Goal: Answer question/provide support: Share knowledge or assist other users

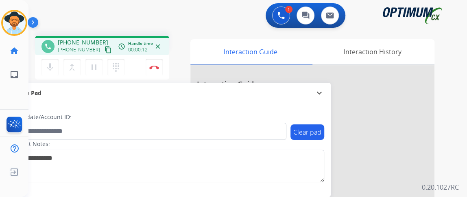
click at [105, 52] on mat-icon "content_copy" at bounding box center [108, 49] width 7 height 7
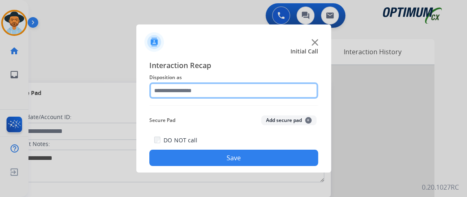
click at [208, 86] on input "text" at bounding box center [233, 90] width 169 height 16
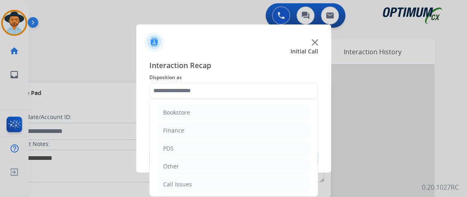
click at [311, 111] on ul "Bookstore Finance PDS Other Call Issues Initial Application Transfer Renewal" at bounding box center [234, 175] width 168 height 152
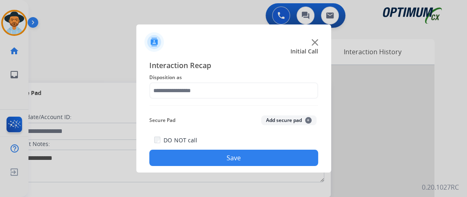
drag, startPoint x: 319, startPoint y: 115, endPoint x: 323, endPoint y: 147, distance: 32.0
click at [323, 147] on div "Interaction Recap Disposition as Secure Pad Add secure pad + DO NOT call Save" at bounding box center [233, 112] width 195 height 119
click at [254, 79] on span "Disposition as" at bounding box center [233, 77] width 169 height 10
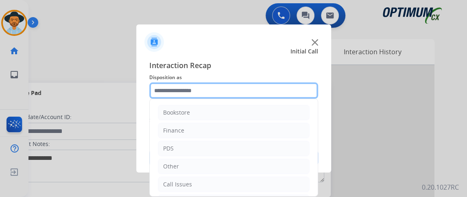
click at [256, 88] on input "text" at bounding box center [233, 90] width 169 height 16
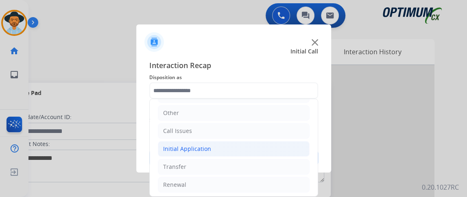
click at [260, 144] on li "Initial Application" at bounding box center [234, 148] width 152 height 15
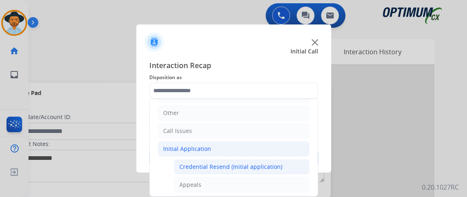
click at [262, 162] on div "Credential Resend (Initial application)" at bounding box center [230, 166] width 103 height 8
type input "**********"
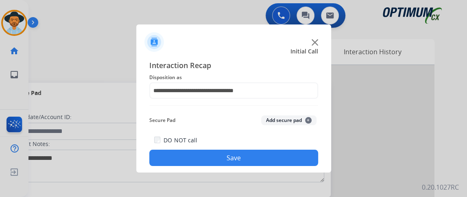
click at [262, 162] on button "Save" at bounding box center [233, 157] width 169 height 16
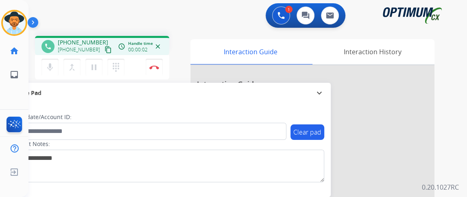
click at [105, 51] on mat-icon "content_copy" at bounding box center [108, 49] width 7 height 7
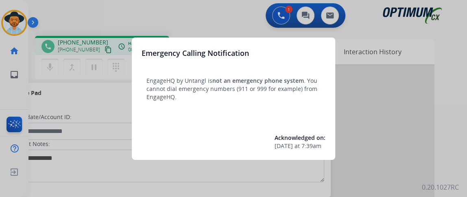
click at [199, 39] on div "Emergency Calling Notification EngageHQ by Untangl is not an emergency phone sy…" at bounding box center [233, 98] width 203 height 122
click at [213, 14] on div at bounding box center [233, 98] width 467 height 197
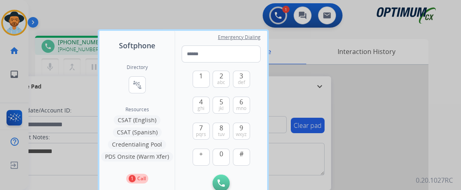
click at [213, 14] on div at bounding box center [230, 95] width 461 height 190
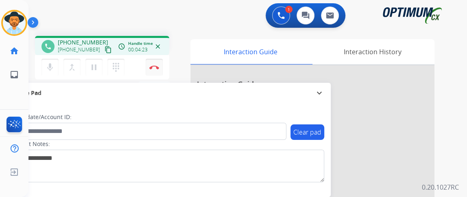
click at [152, 67] on img at bounding box center [154, 67] width 10 height 4
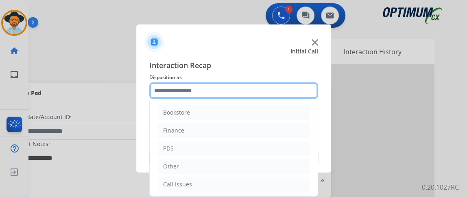
click at [225, 94] on input "text" at bounding box center [233, 90] width 169 height 16
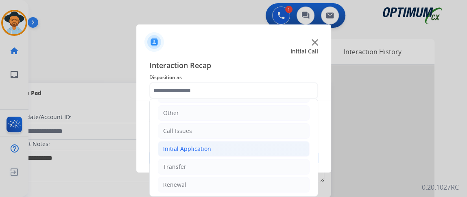
click at [292, 144] on li "Initial Application" at bounding box center [234, 148] width 152 height 15
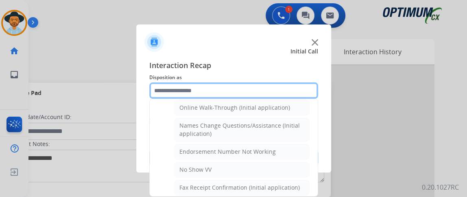
scroll to position [177, 0]
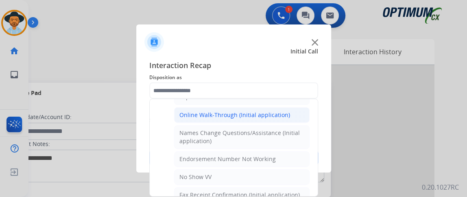
click at [297, 115] on li "Online Walk-Through (Initial application)" at bounding box center [242, 114] width 136 height 15
type input "**********"
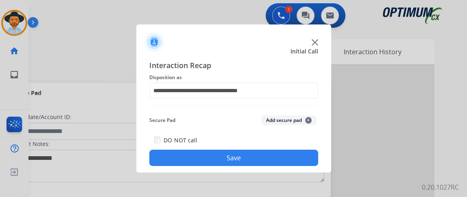
click at [293, 150] on button "Save" at bounding box center [233, 157] width 169 height 16
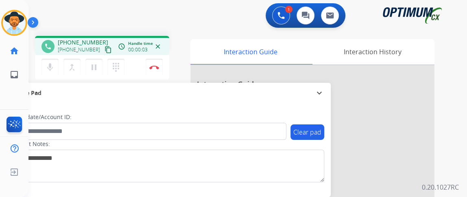
click at [105, 47] on mat-icon "content_copy" at bounding box center [108, 49] width 7 height 7
click at [105, 49] on mat-icon "content_copy" at bounding box center [108, 49] width 7 height 7
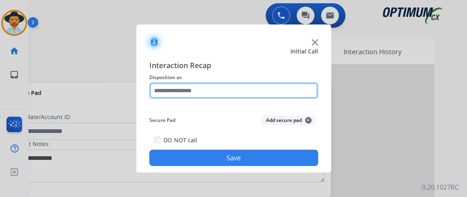
click at [208, 86] on input "text" at bounding box center [233, 90] width 169 height 16
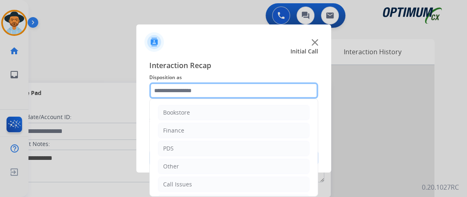
scroll to position [53, 0]
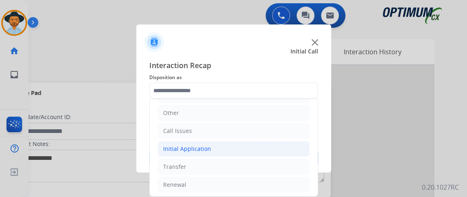
click at [276, 146] on li "Initial Application" at bounding box center [234, 148] width 152 height 15
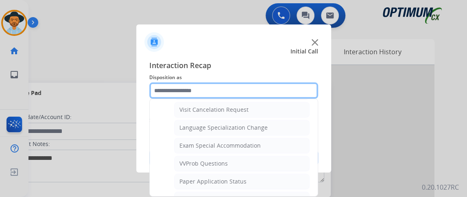
scroll to position [394, 0]
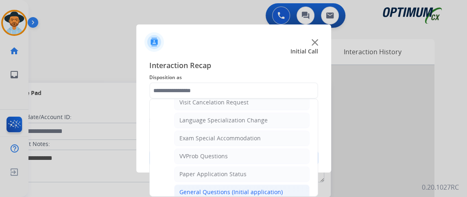
click at [294, 184] on li "General Questions (Initial application)" at bounding box center [242, 191] width 136 height 15
type input "**********"
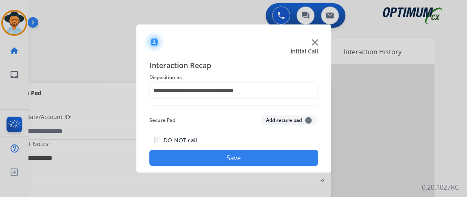
click at [286, 165] on button "Save" at bounding box center [233, 157] width 169 height 16
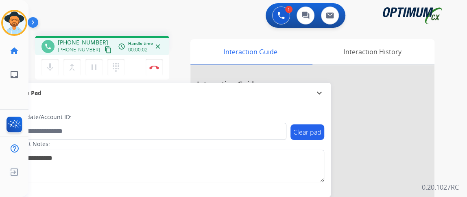
click at [105, 49] on mat-icon "content_copy" at bounding box center [108, 49] width 7 height 7
click at [55, 63] on button "mic Mute" at bounding box center [50, 67] width 17 height 17
click at [55, 70] on button "mic_off Mute" at bounding box center [50, 67] width 17 height 17
click at [165, 63] on div "mic Mute merge_type Bridge pause Hold dialpad Dialpad Disconnect" at bounding box center [102, 67] width 134 height 24
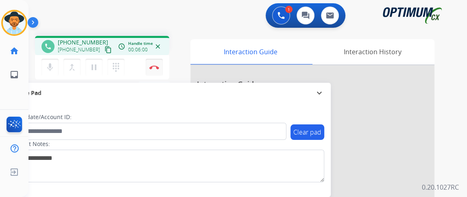
click at [159, 65] on button "Disconnect" at bounding box center [154, 67] width 17 height 17
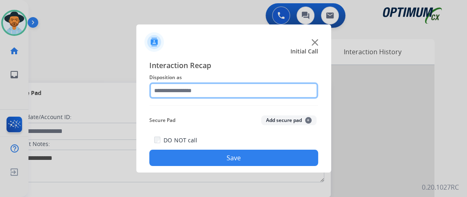
click at [214, 96] on input "text" at bounding box center [233, 90] width 169 height 16
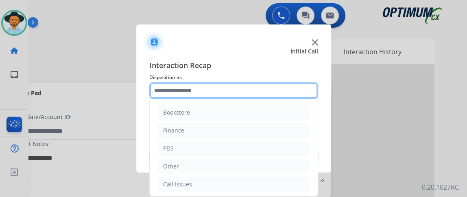
scroll to position [53, 0]
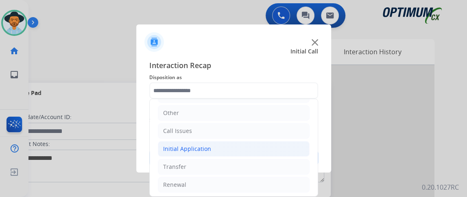
click at [282, 148] on li "Initial Application" at bounding box center [234, 148] width 152 height 15
click at [278, 162] on div "Credential Resend (Initial application)" at bounding box center [230, 166] width 103 height 8
type input "**********"
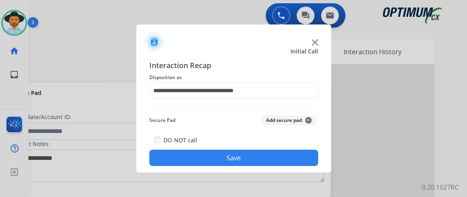
click at [278, 162] on button "Save" at bounding box center [233, 157] width 169 height 16
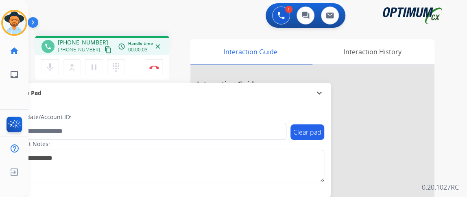
click at [105, 49] on mat-icon "content_copy" at bounding box center [108, 49] width 7 height 7
click at [54, 59] on button "mic Mute" at bounding box center [50, 67] width 17 height 17
click at [54, 59] on button "mic_off Mute" at bounding box center [50, 67] width 17 height 17
click at [158, 70] on button "Disconnect" at bounding box center [154, 67] width 17 height 17
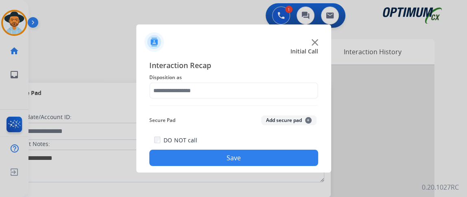
click at [239, 81] on span "Disposition as" at bounding box center [233, 77] width 169 height 10
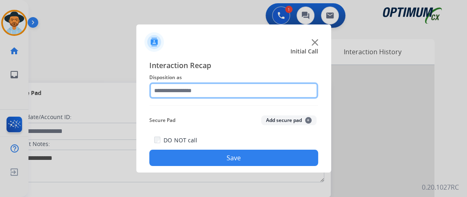
click at [242, 92] on input "text" at bounding box center [233, 90] width 169 height 16
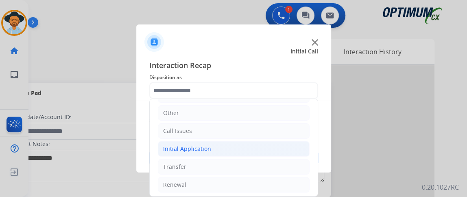
click at [282, 146] on li "Initial Application" at bounding box center [234, 148] width 152 height 15
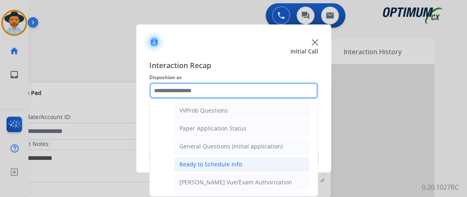
scroll to position [439, 0]
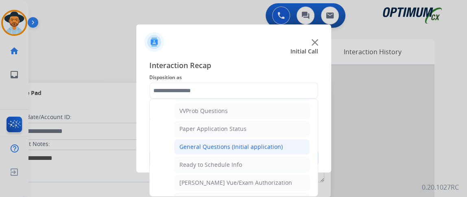
click at [283, 140] on li "General Questions (Initial application)" at bounding box center [242, 146] width 136 height 15
type input "**********"
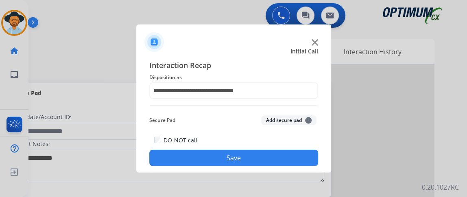
click at [282, 155] on button "Save" at bounding box center [233, 157] width 169 height 16
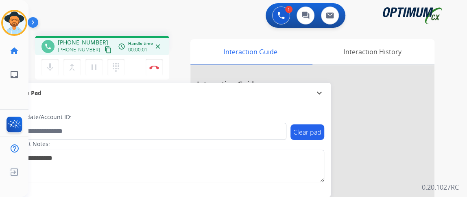
click at [105, 47] on mat-icon "content_copy" at bounding box center [108, 49] width 7 height 7
click at [103, 53] on button "content_copy" at bounding box center [108, 50] width 10 height 10
click at [52, 71] on mat-icon "mic" at bounding box center [50, 67] width 10 height 10
click at [52, 62] on mat-icon "mic_off" at bounding box center [50, 67] width 10 height 10
click at [59, 64] on div "mic Mute merge_type Bridge pause Hold dialpad Dialpad" at bounding box center [86, 67] width 88 height 17
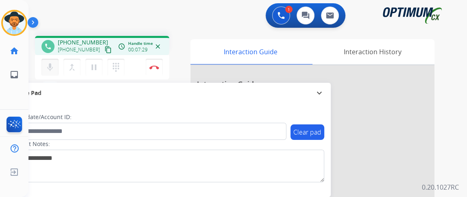
click at [52, 65] on mat-icon "mic" at bounding box center [50, 67] width 10 height 10
click at [52, 65] on mat-icon "mic_off" at bounding box center [50, 67] width 10 height 10
click at [52, 65] on mat-icon "mic" at bounding box center [50, 67] width 10 height 10
click at [52, 65] on mat-icon "mic_off" at bounding box center [50, 67] width 10 height 10
click at [52, 65] on mat-icon "mic" at bounding box center [50, 67] width 10 height 10
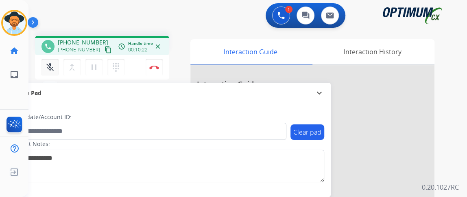
click at [55, 71] on button "mic_off Mute" at bounding box center [50, 67] width 17 height 17
click at [151, 71] on button "Disconnect" at bounding box center [154, 67] width 17 height 17
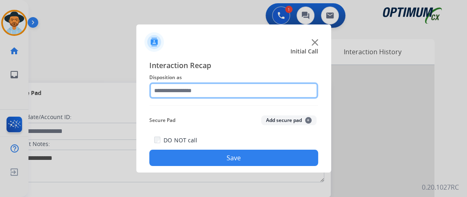
click at [262, 90] on input "text" at bounding box center [233, 90] width 169 height 16
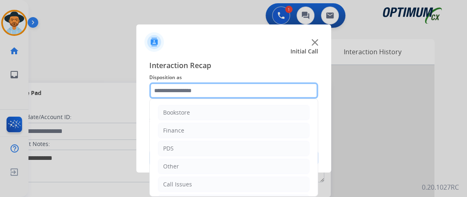
scroll to position [53, 0]
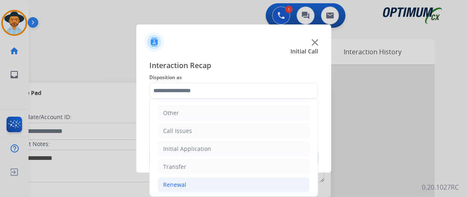
click at [265, 177] on li "Renewal" at bounding box center [234, 184] width 152 height 15
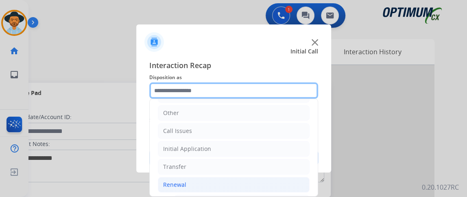
scroll to position [176, 0]
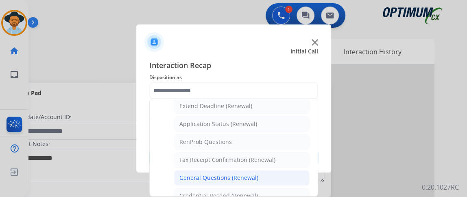
click at [298, 170] on li "General Questions (Renewal)" at bounding box center [242, 177] width 136 height 15
type input "**********"
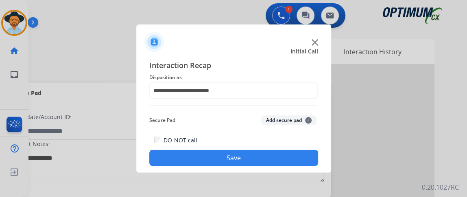
click at [296, 158] on button "Save" at bounding box center [233, 157] width 169 height 16
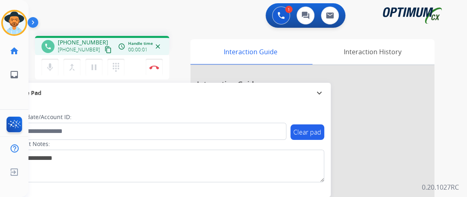
click at [105, 50] on mat-icon "content_copy" at bounding box center [108, 49] width 7 height 7
click at [105, 48] on mat-icon "content_copy" at bounding box center [108, 49] width 7 height 7
click at [48, 70] on mat-icon "mic" at bounding box center [50, 67] width 10 height 10
click at [46, 73] on button "mic_off Mute" at bounding box center [50, 67] width 17 height 17
click at [44, 75] on div "mic Mute merge_type Bridge pause Hold dialpad Dialpad Disconnect" at bounding box center [102, 67] width 134 height 24
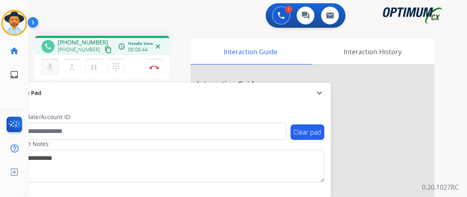
click at [45, 69] on mat-icon "mic" at bounding box center [50, 67] width 10 height 10
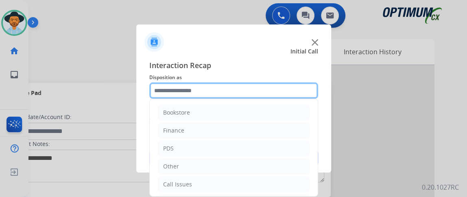
click at [190, 94] on input "text" at bounding box center [233, 90] width 169 height 16
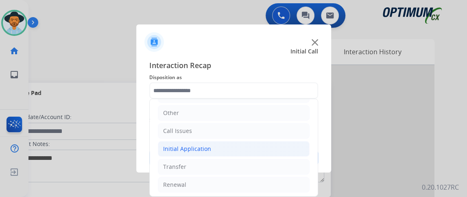
click at [232, 149] on li "Initial Application" at bounding box center [234, 148] width 152 height 15
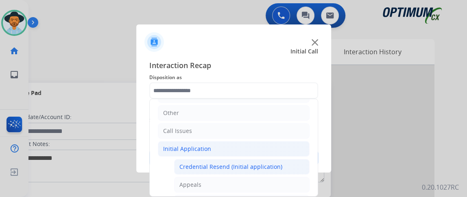
click at [230, 163] on div "Credential Resend (Initial application)" at bounding box center [230, 166] width 103 height 8
type input "**********"
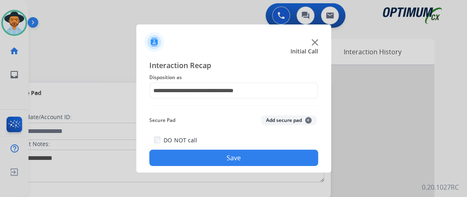
click at [238, 166] on div "DO NOT call Save" at bounding box center [233, 150] width 169 height 31
click at [225, 159] on button "Save" at bounding box center [233, 157] width 169 height 16
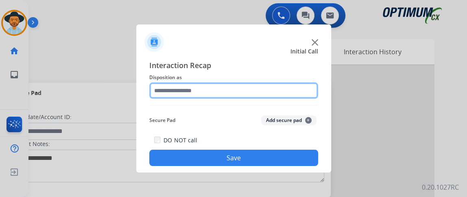
click at [247, 90] on input "text" at bounding box center [233, 90] width 169 height 16
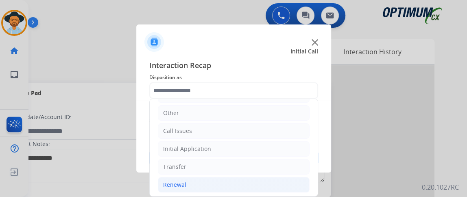
click at [260, 187] on li "Renewal" at bounding box center [234, 184] width 152 height 15
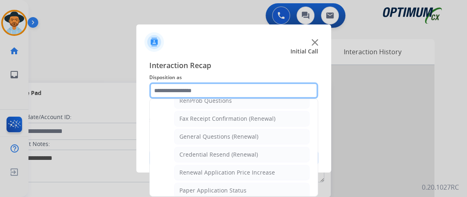
scroll to position [222, 0]
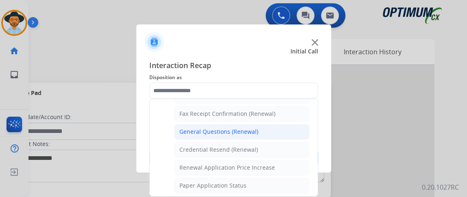
click at [278, 129] on li "General Questions (Renewal)" at bounding box center [242, 131] width 136 height 15
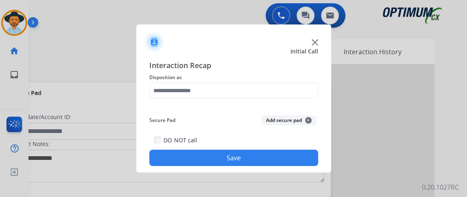
type input "**********"
click at [281, 159] on button "Save" at bounding box center [233, 157] width 169 height 16
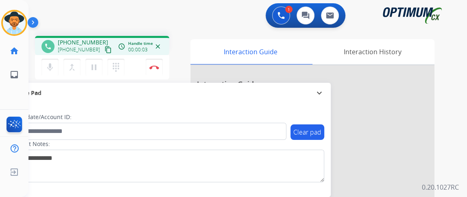
click at [105, 50] on mat-icon "content_copy" at bounding box center [108, 49] width 7 height 7
click at [47, 72] on button "mic Mute" at bounding box center [50, 67] width 17 height 17
click at [49, 73] on button "mic_off Mute" at bounding box center [50, 67] width 17 height 17
click at [159, 68] on button "Disconnect" at bounding box center [154, 67] width 17 height 17
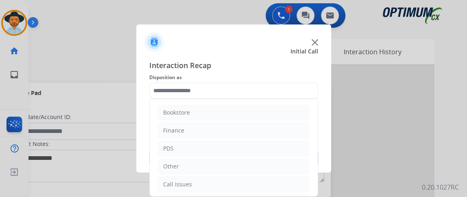
scroll to position [53, 0]
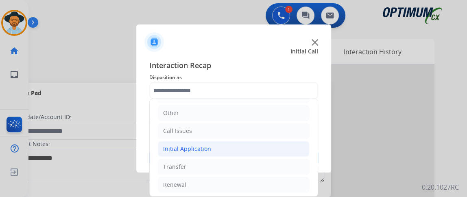
click at [260, 148] on li "Initial Application" at bounding box center [234, 148] width 152 height 15
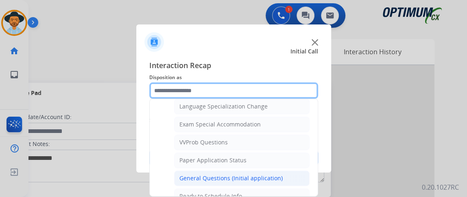
scroll to position [408, 0]
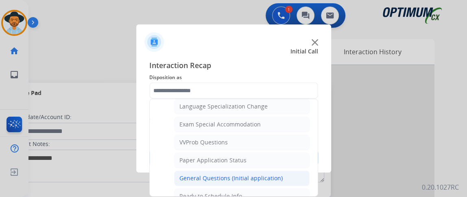
click at [293, 170] on li "General Questions (Initial application)" at bounding box center [242, 177] width 136 height 15
type input "**********"
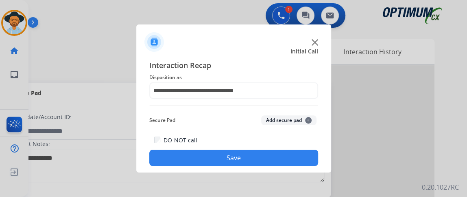
click at [289, 161] on button "Save" at bounding box center [233, 157] width 169 height 16
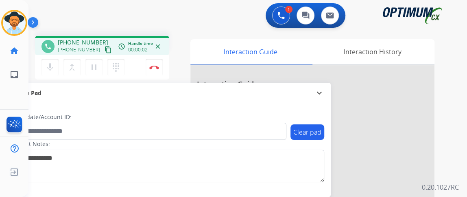
click at [105, 50] on mat-icon "content_copy" at bounding box center [108, 49] width 7 height 7
click at [105, 49] on mat-icon "content_copy" at bounding box center [108, 49] width 7 height 7
click at [51, 65] on mat-icon "mic" at bounding box center [50, 67] width 10 height 10
click at [51, 65] on mat-icon "mic_off" at bounding box center [50, 67] width 10 height 10
click at [46, 69] on mat-icon "mic" at bounding box center [50, 67] width 10 height 10
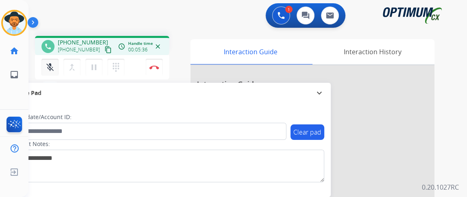
click at [46, 69] on mat-icon "mic_off" at bounding box center [50, 67] width 10 height 10
click at [50, 75] on div "mic Mute merge_type Bridge pause Hold dialpad Dialpad Disconnect" at bounding box center [102, 67] width 134 height 24
click at [42, 60] on button "mic Mute" at bounding box center [50, 67] width 17 height 17
click at [58, 68] on button "mic_off Mute" at bounding box center [50, 67] width 17 height 17
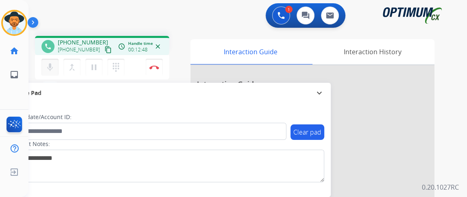
click at [51, 71] on mat-icon "mic" at bounding box center [50, 67] width 10 height 10
click at [51, 71] on mat-icon "mic_off" at bounding box center [50, 67] width 10 height 10
click at [51, 71] on mat-icon "mic" at bounding box center [50, 67] width 10 height 10
click at [51, 71] on mat-icon "mic_off" at bounding box center [50, 67] width 10 height 10
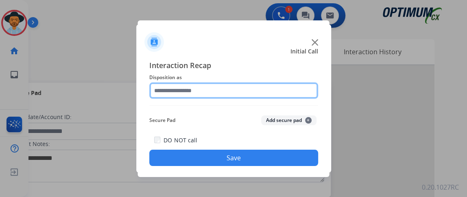
click at [271, 92] on input "text" at bounding box center [233, 90] width 169 height 16
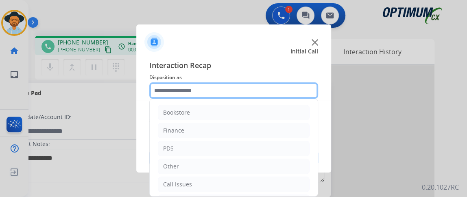
scroll to position [53, 0]
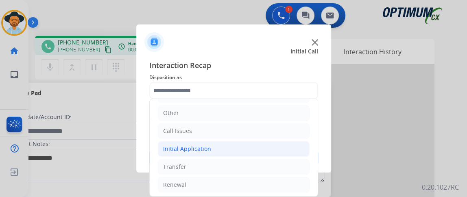
click at [256, 147] on li "Initial Application" at bounding box center [234, 148] width 152 height 15
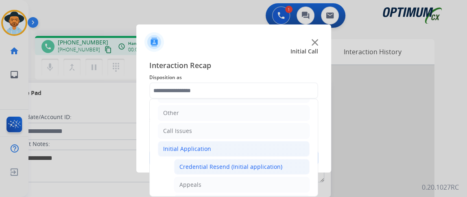
click at [254, 162] on div "Credential Resend (Initial application)" at bounding box center [230, 166] width 103 height 8
type input "**********"
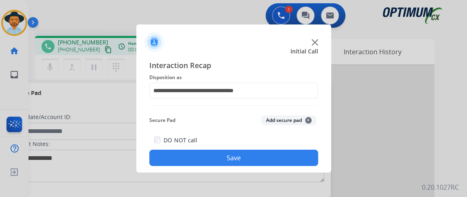
click at [254, 161] on button "Save" at bounding box center [233, 157] width 169 height 16
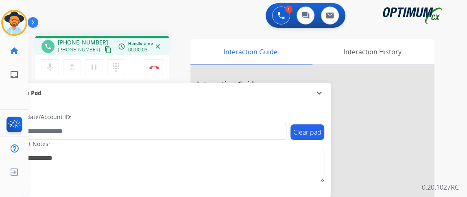
click at [105, 50] on mat-icon "content_copy" at bounding box center [108, 49] width 7 height 7
click at [155, 71] on button "Disconnect" at bounding box center [154, 67] width 17 height 17
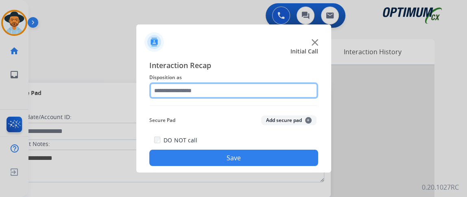
click at [245, 96] on input "text" at bounding box center [233, 90] width 169 height 16
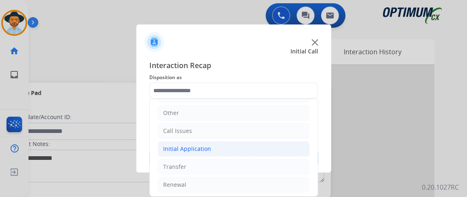
click at [254, 144] on li "Initial Application" at bounding box center [234, 148] width 152 height 15
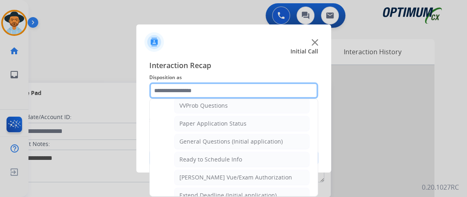
scroll to position [447, 0]
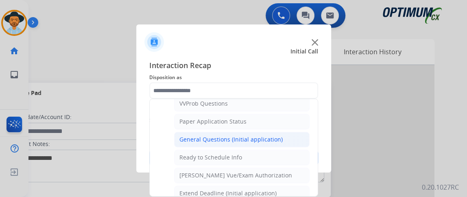
click at [263, 136] on div "General Questions (Initial application)" at bounding box center [230, 139] width 103 height 8
type input "**********"
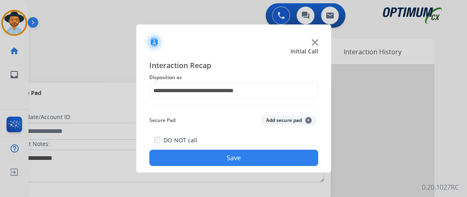
click at [264, 148] on div "DO NOT call Save" at bounding box center [233, 150] width 169 height 31
click at [267, 155] on button "Save" at bounding box center [233, 157] width 169 height 16
